Goal: Information Seeking & Learning: Learn about a topic

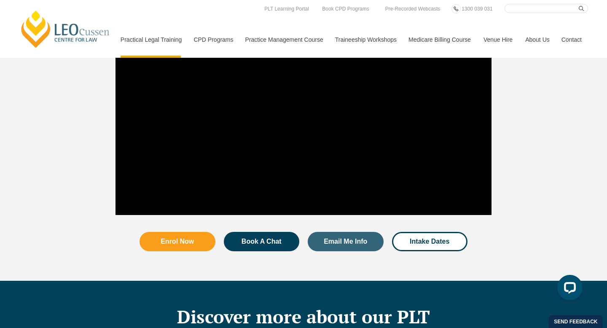
click at [83, 243] on div "Enrol Now Book A Chat Email Me Info Intake Dates" at bounding box center [303, 249] width 480 height 61
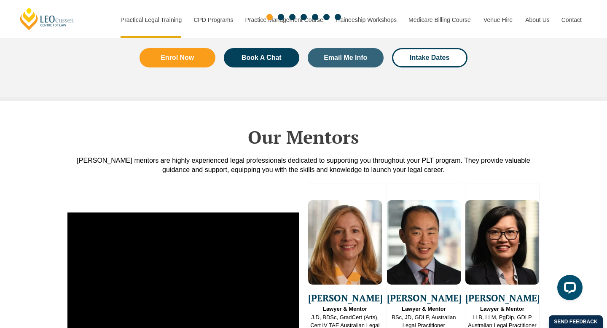
scroll to position [2069, 0]
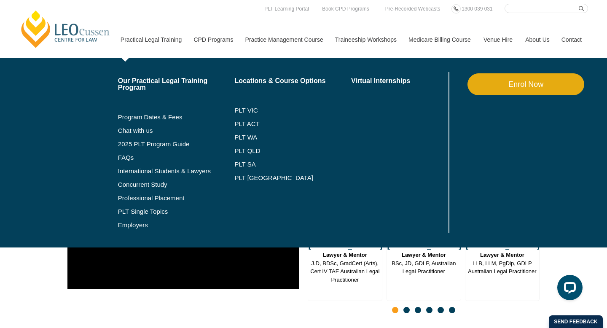
click at [130, 121] on li "Program Dates & Fees" at bounding box center [176, 116] width 117 height 13
click at [130, 118] on link "Program Dates & Fees" at bounding box center [176, 117] width 117 height 7
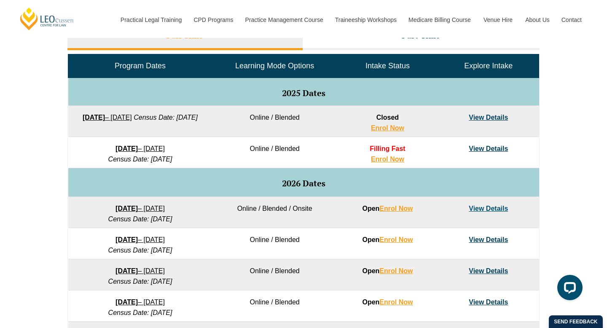
scroll to position [401, 0]
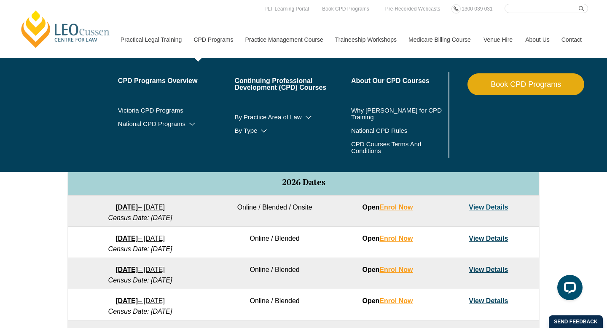
click at [220, 24] on link "CPD Programs" at bounding box center [212, 39] width 51 height 36
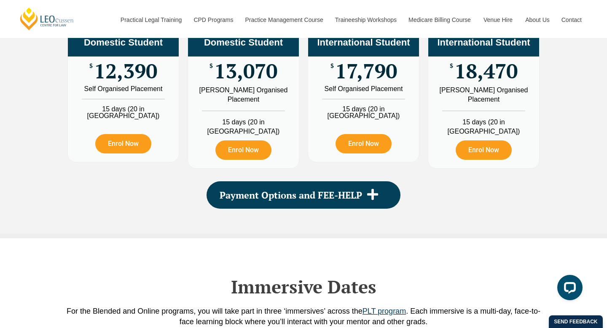
scroll to position [1048, 0]
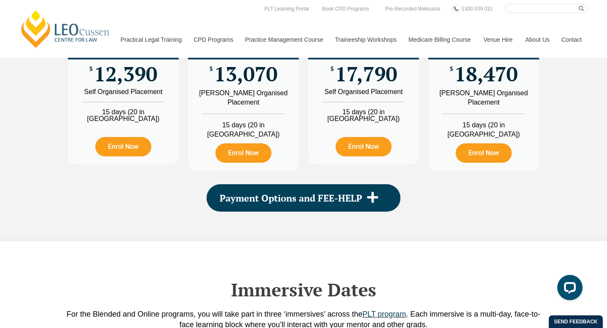
click at [24, 173] on div "PLT Program Fees When it comes to fees, Leo Cussen makes it easy and clear – wh…" at bounding box center [303, 60] width 607 height 362
